Goal: Task Accomplishment & Management: Complete application form

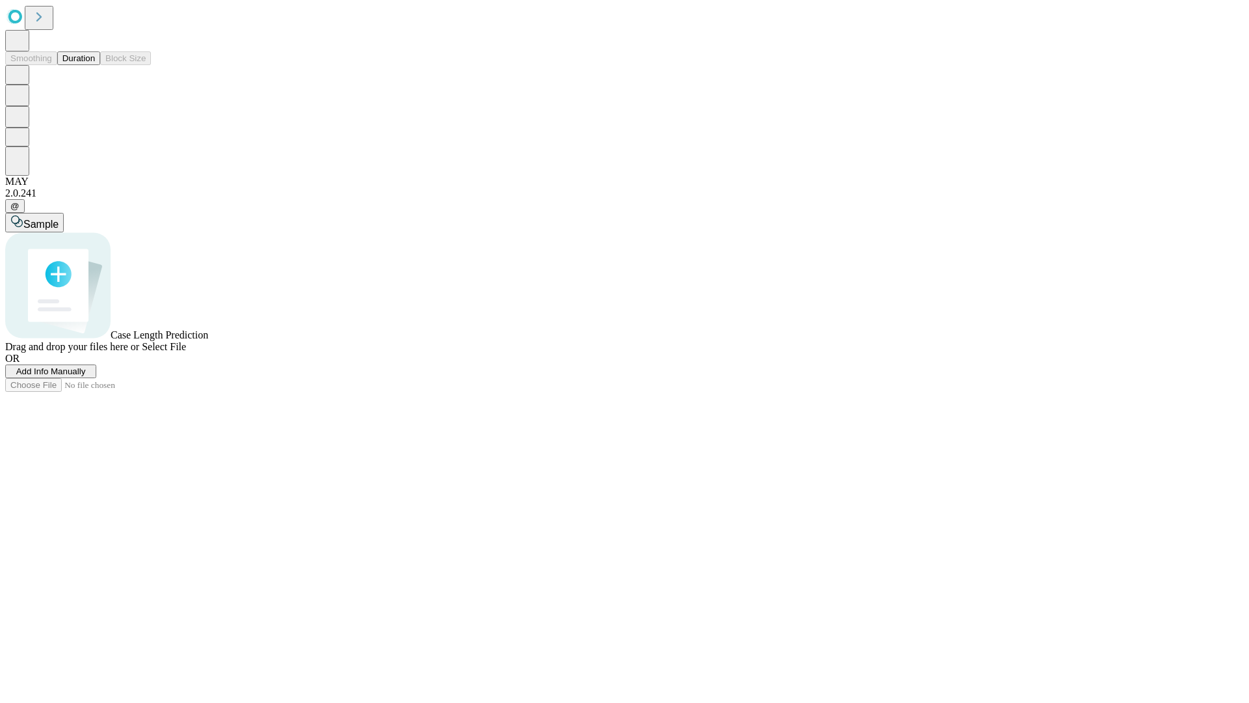
click at [86, 376] on span "Add Info Manually" at bounding box center [51, 371] width 70 height 10
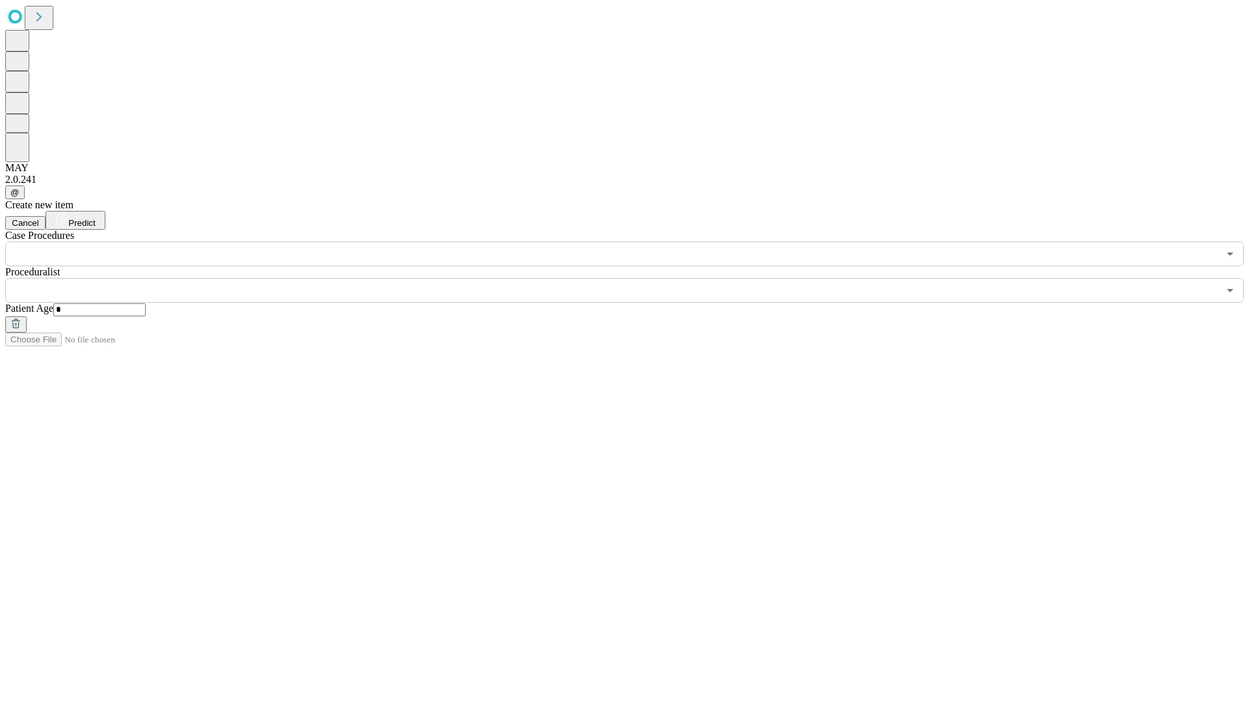
type input "*"
click at [634, 278] on input "text" at bounding box center [612, 290] width 1214 height 25
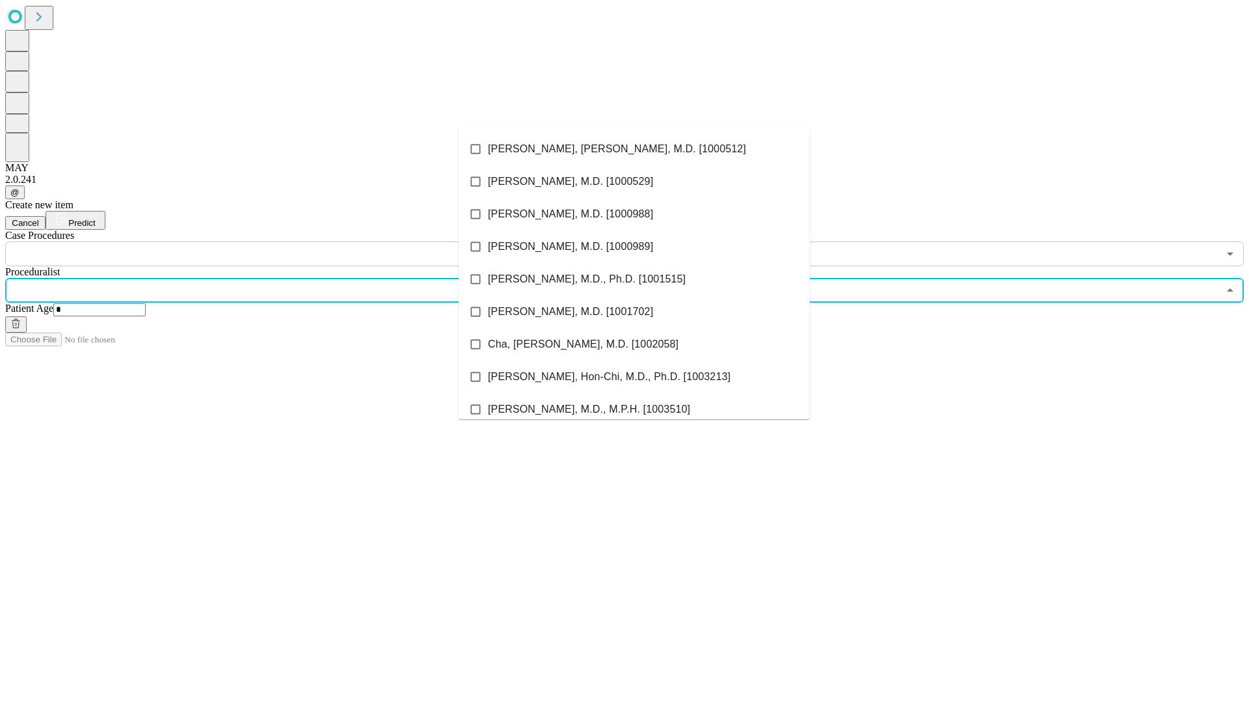
click at [634, 149] on li "[PERSON_NAME], [PERSON_NAME], M.D. [1000512]" at bounding box center [634, 149] width 351 height 33
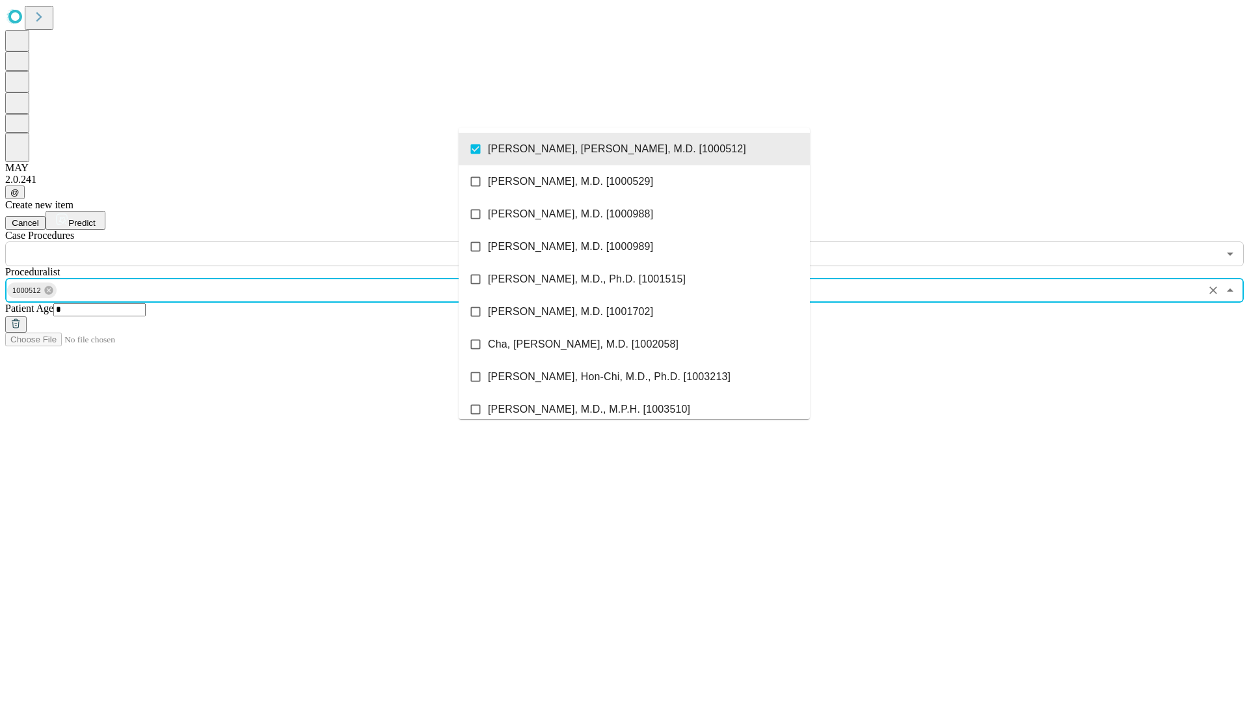
click at [273, 241] on input "text" at bounding box center [612, 253] width 1214 height 25
